Goal: Information Seeking & Learning: Learn about a topic

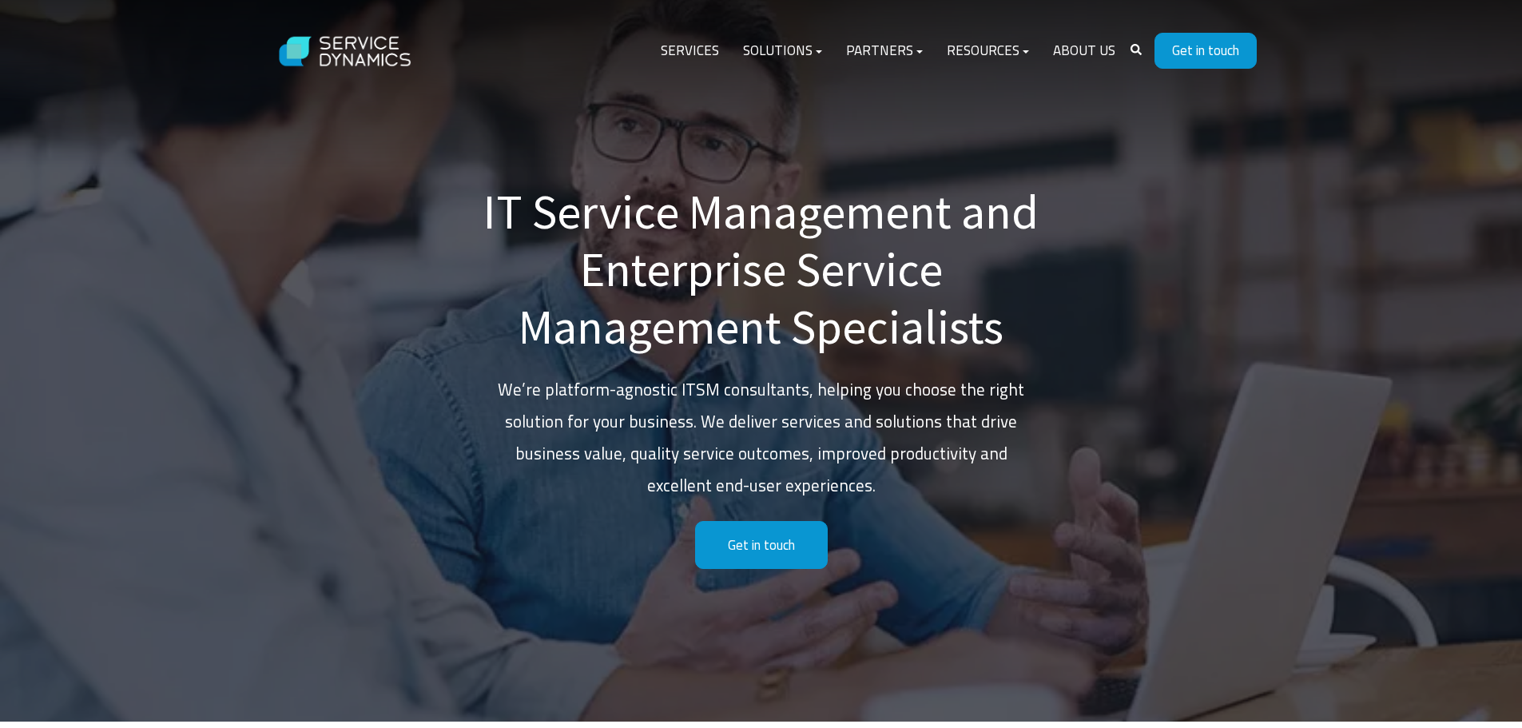
click at [1098, 48] on link "About Us" at bounding box center [1084, 51] width 86 height 38
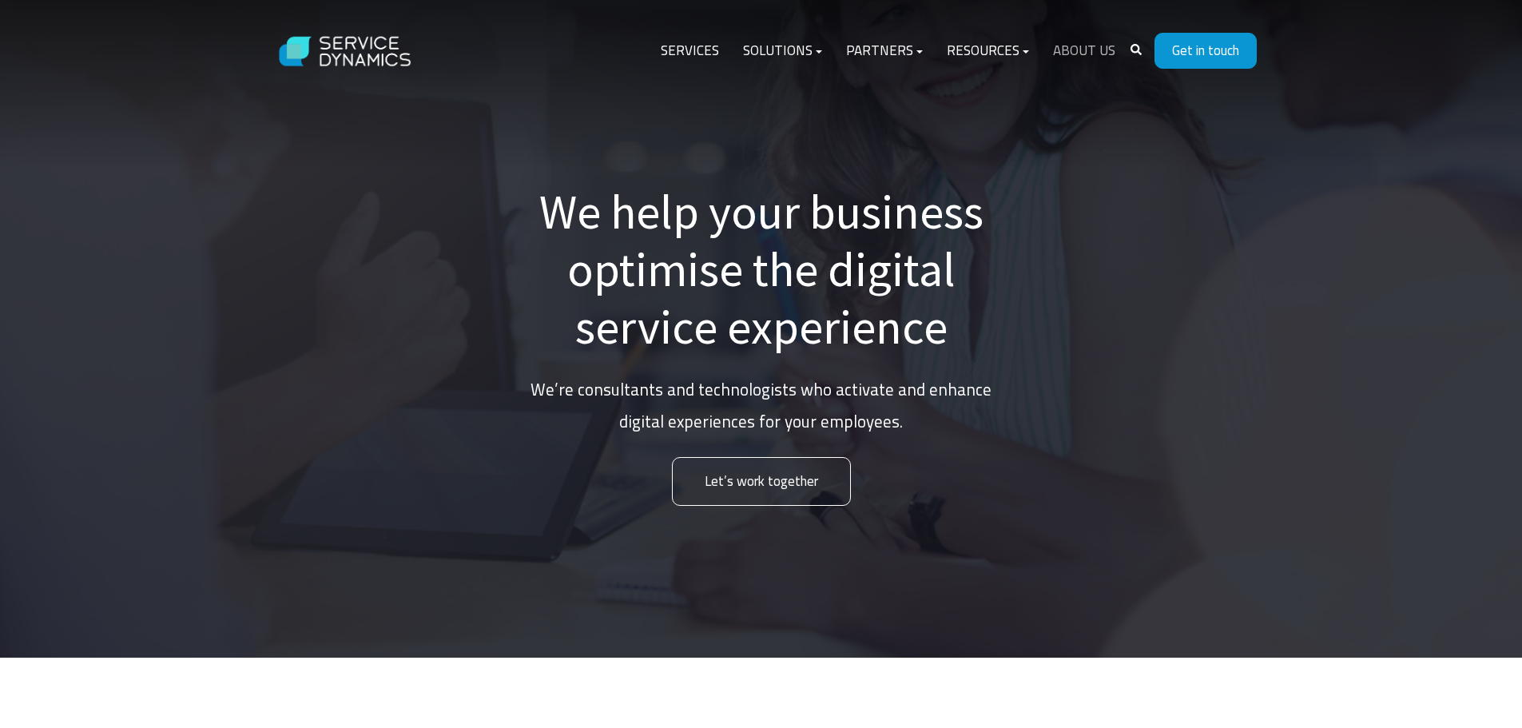
click at [1082, 49] on link "About Us" at bounding box center [1084, 51] width 86 height 38
click at [1088, 44] on link "About Us" at bounding box center [1084, 51] width 86 height 38
click at [688, 54] on link "Services" at bounding box center [690, 51] width 82 height 38
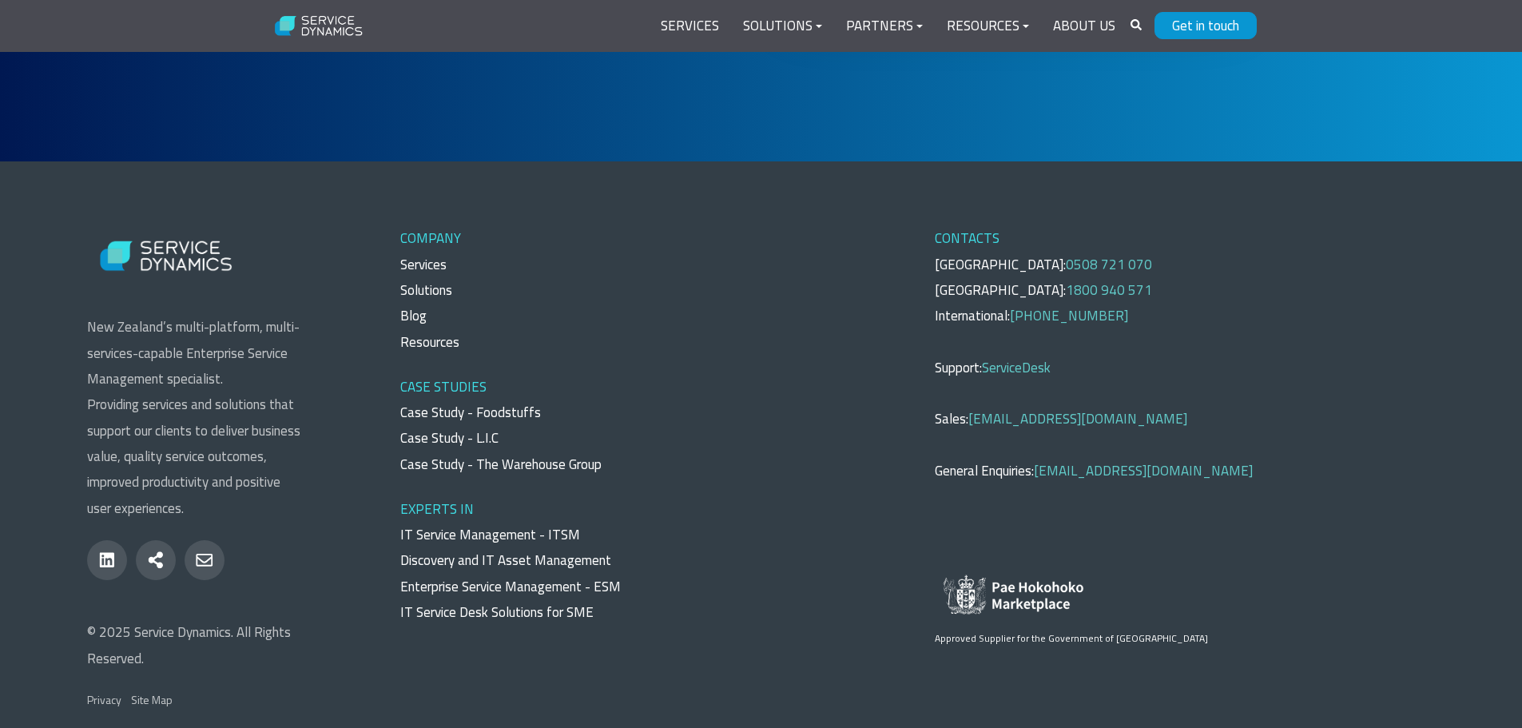
scroll to position [7552, 0]
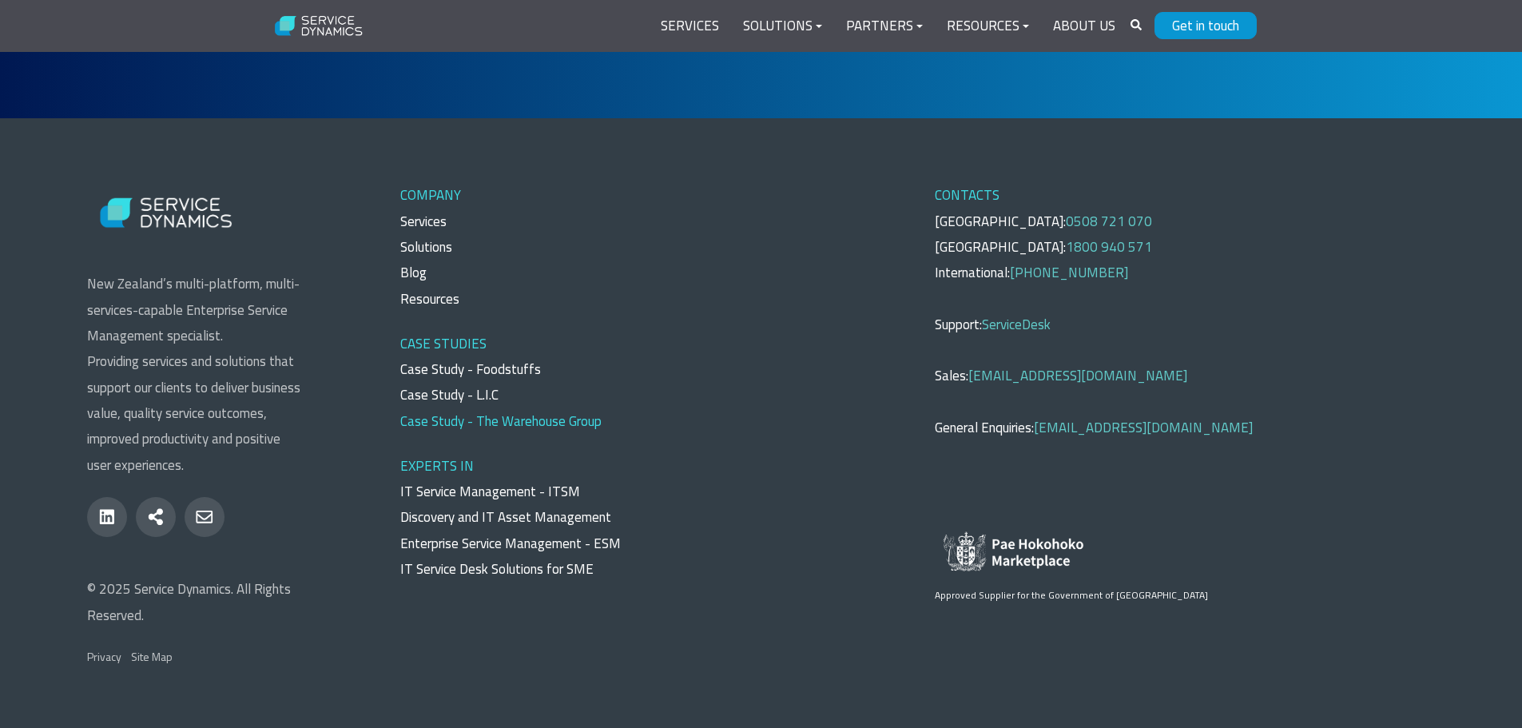
click at [508, 411] on link "Case Study - The Warehouse Group" at bounding box center [500, 421] width 201 height 21
